Goal: Task Accomplishment & Management: Manage account settings

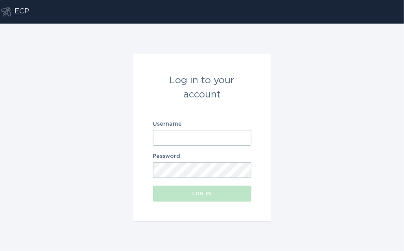
click at [208, 135] on input "Username" at bounding box center [202, 138] width 98 height 16
paste input "[EMAIL_ADDRESS][DOMAIN_NAME]"
type input "[EMAIL_ADDRESS][DOMAIN_NAME]"
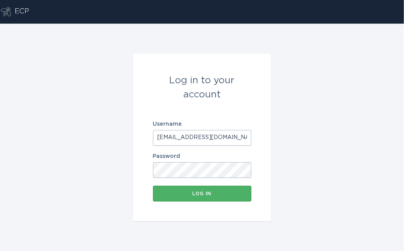
click at [194, 200] on button "Log in" at bounding box center [202, 194] width 98 height 16
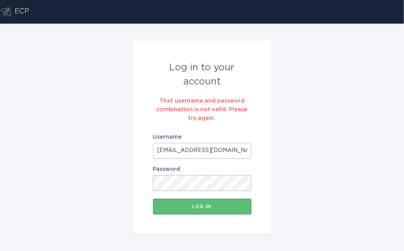
click at [198, 147] on input "[EMAIL_ADDRESS][DOMAIN_NAME]" at bounding box center [202, 151] width 98 height 16
click at [157, 151] on input "[EMAIL_ADDRESS][DOMAIN_NAME]" at bounding box center [202, 151] width 98 height 16
click at [100, 204] on div "Log in to your account That username and password combination is not valid. Ple…" at bounding box center [202, 138] width 404 height 228
click at [173, 209] on div "Log in" at bounding box center [202, 206] width 90 height 5
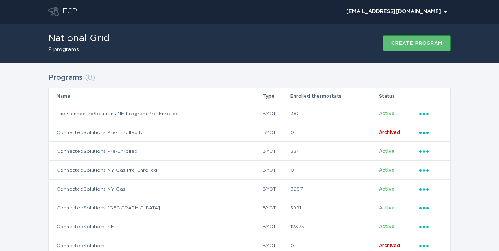
click at [103, 38] on h1 "National Grid" at bounding box center [78, 38] width 61 height 9
drag, startPoint x: 63, startPoint y: 4, endPoint x: 64, endPoint y: 8, distance: 4.1
click at [63, 4] on header "ECP [EMAIL_ADDRESS][DOMAIN_NAME] Chevron" at bounding box center [249, 12] width 403 height 24
click at [66, 10] on div "ECP" at bounding box center [70, 11] width 15 height 9
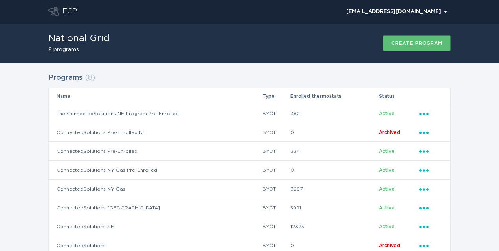
click at [66, 10] on div "ECP" at bounding box center [70, 11] width 15 height 9
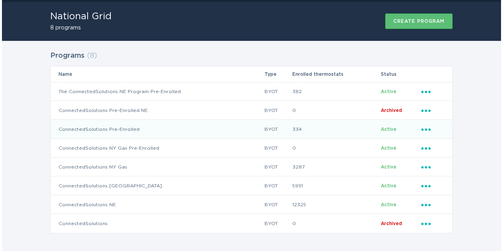
scroll to position [24, 0]
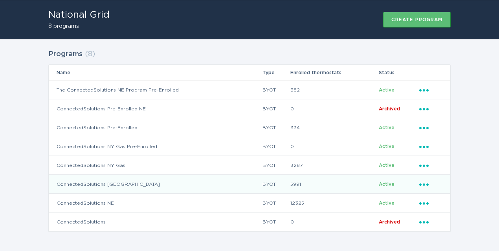
click at [403, 186] on div "Ellipsis" at bounding box center [430, 184] width 23 height 9
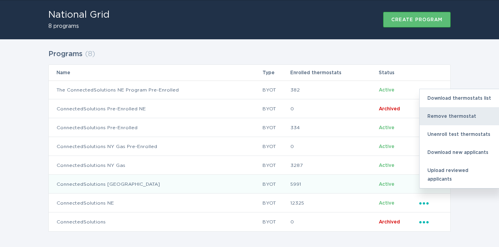
click at [403, 115] on div "Remove thermostat" at bounding box center [461, 116] width 82 height 18
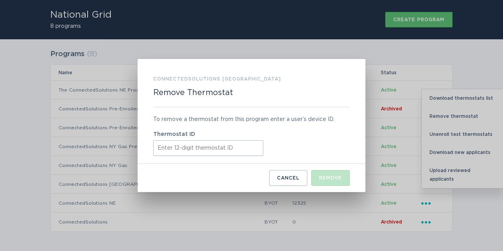
paste input "445289880710"
type input "445289880710"
click at [326, 177] on div "Remove" at bounding box center [330, 178] width 23 height 5
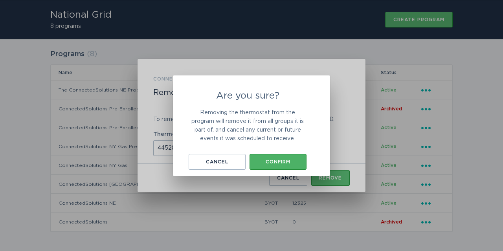
click at [275, 162] on div "Confirm" at bounding box center [278, 162] width 49 height 5
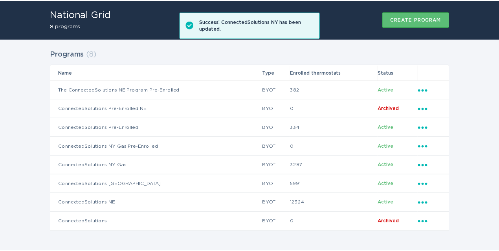
scroll to position [0, 0]
